Goal: Check status: Check status

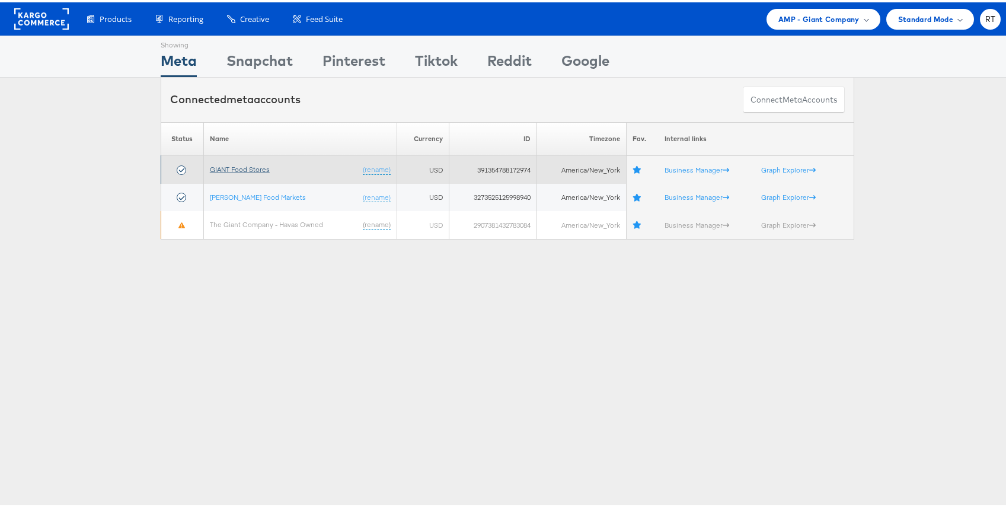
click at [243, 165] on link "GIANT Food Stores" at bounding box center [240, 166] width 60 height 9
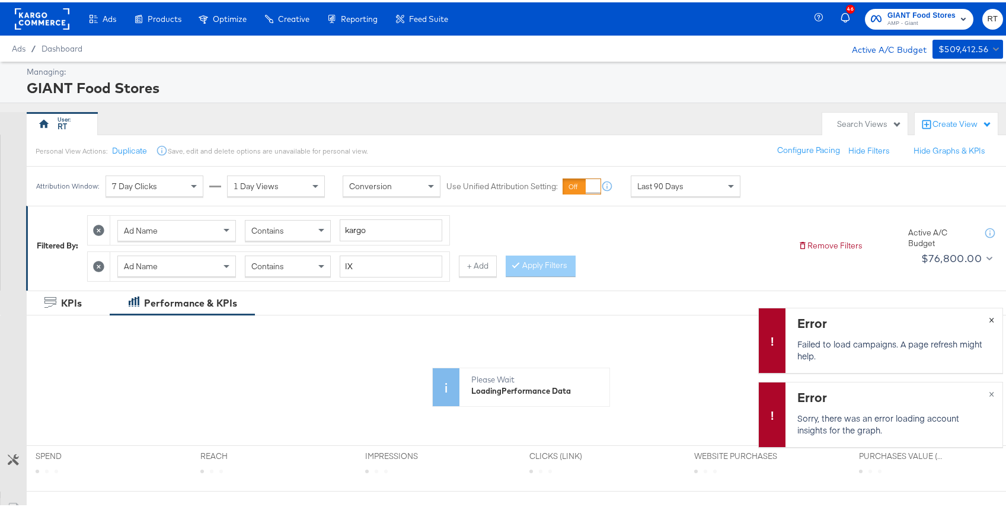
click at [980, 318] on button "×" at bounding box center [991, 316] width 22 height 21
click at [980, 390] on button "×" at bounding box center [991, 390] width 22 height 21
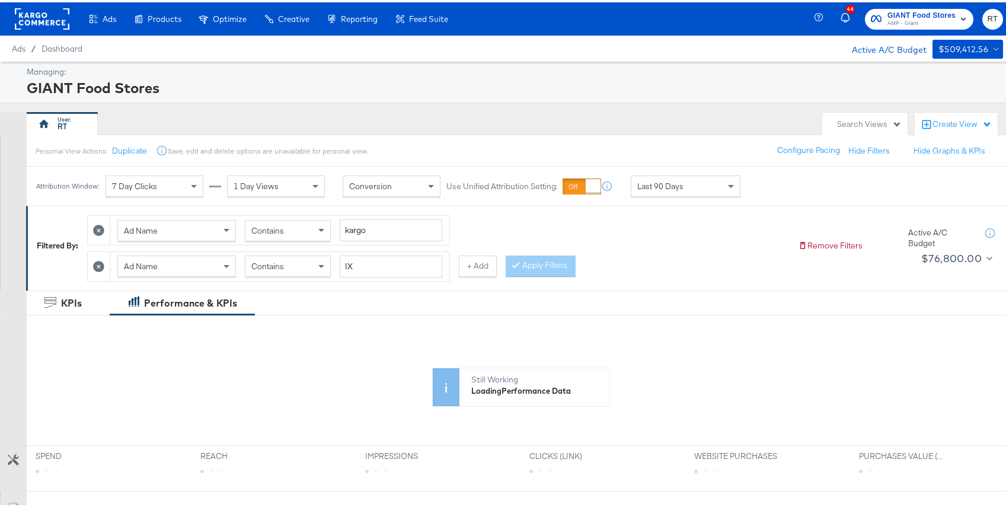
click at [705, 180] on div "Last 90 Days" at bounding box center [685, 184] width 108 height 20
click at [548, 111] on div "RT" at bounding box center [421, 122] width 789 height 24
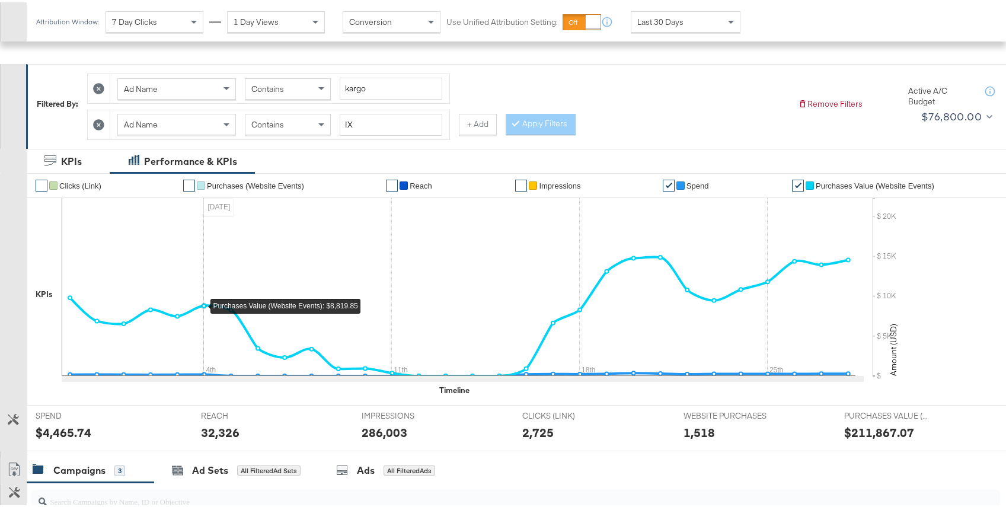
scroll to position [134, 0]
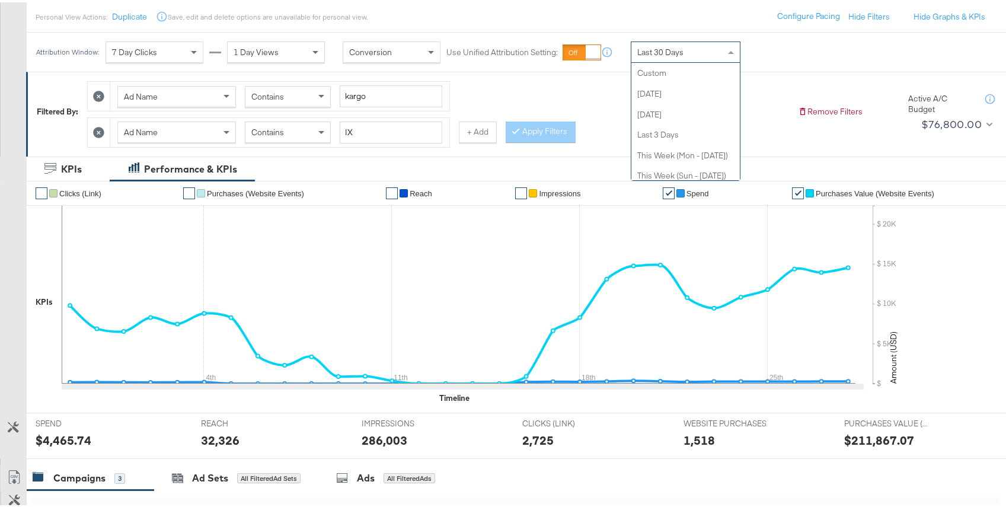
click at [686, 55] on div "Last 30 Days" at bounding box center [685, 50] width 108 height 20
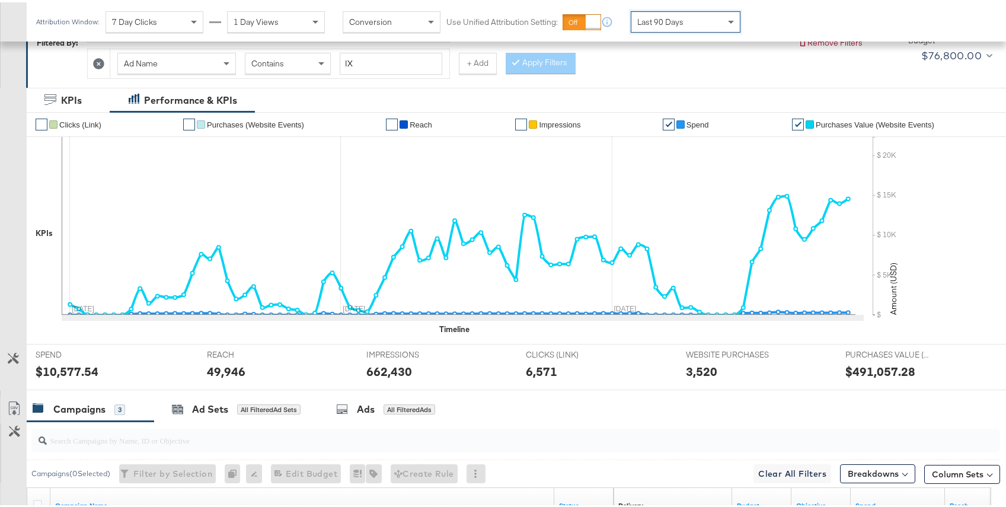
scroll to position [446, 0]
